Goal: Task Accomplishment & Management: Manage account settings

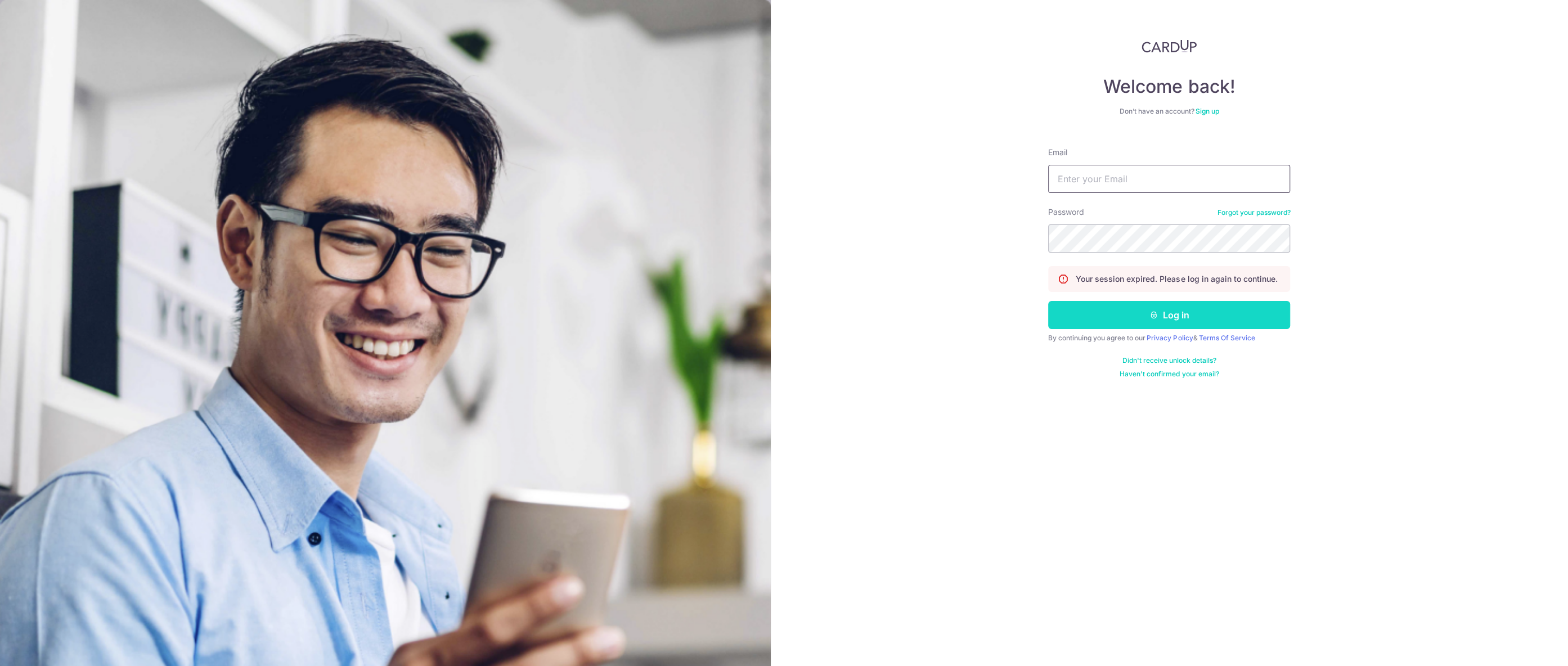
type input "[EMAIL_ADDRESS][DOMAIN_NAME]"
click at [1244, 311] on button "Log in" at bounding box center [1169, 315] width 242 height 28
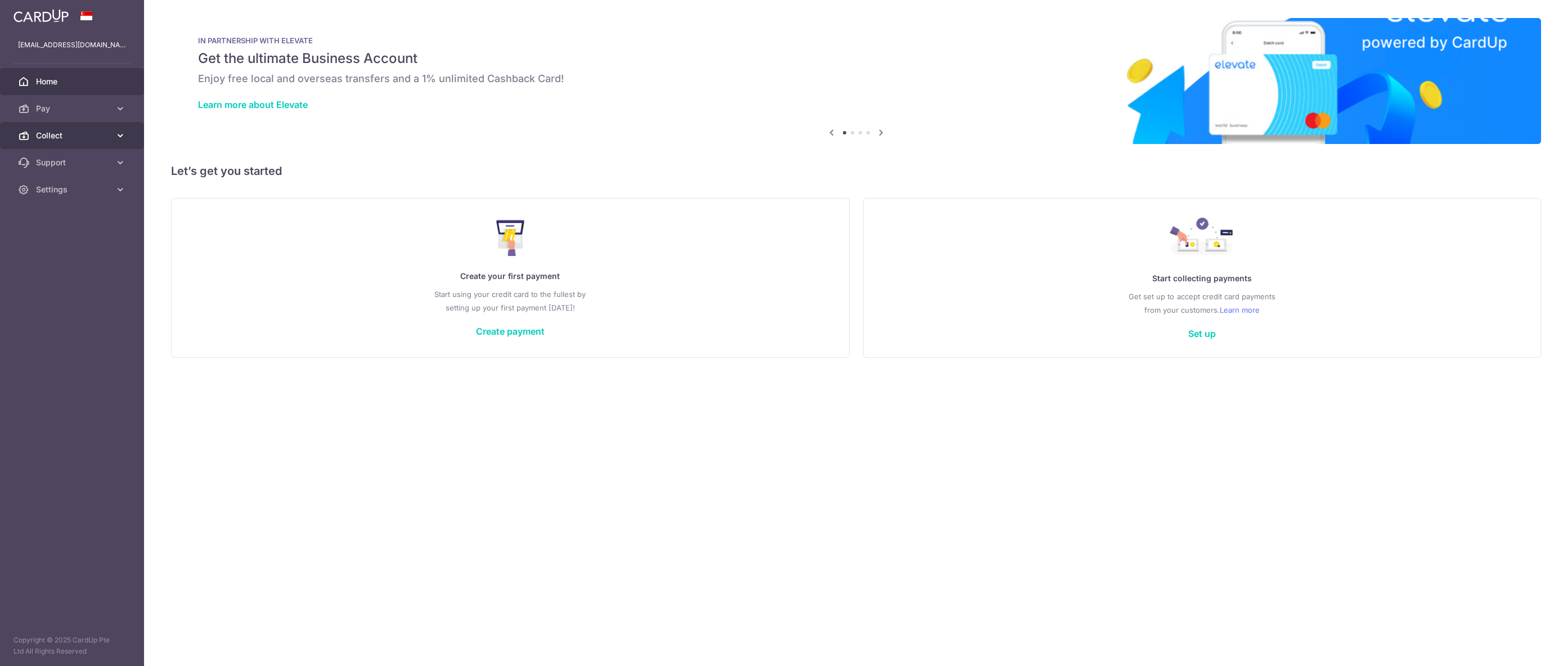
click at [60, 130] on span "Collect" at bounding box center [72, 136] width 74 height 11
click at [54, 162] on span "Dashboard" at bounding box center [72, 163] width 74 height 11
